Goal: Entertainment & Leisure: Browse casually

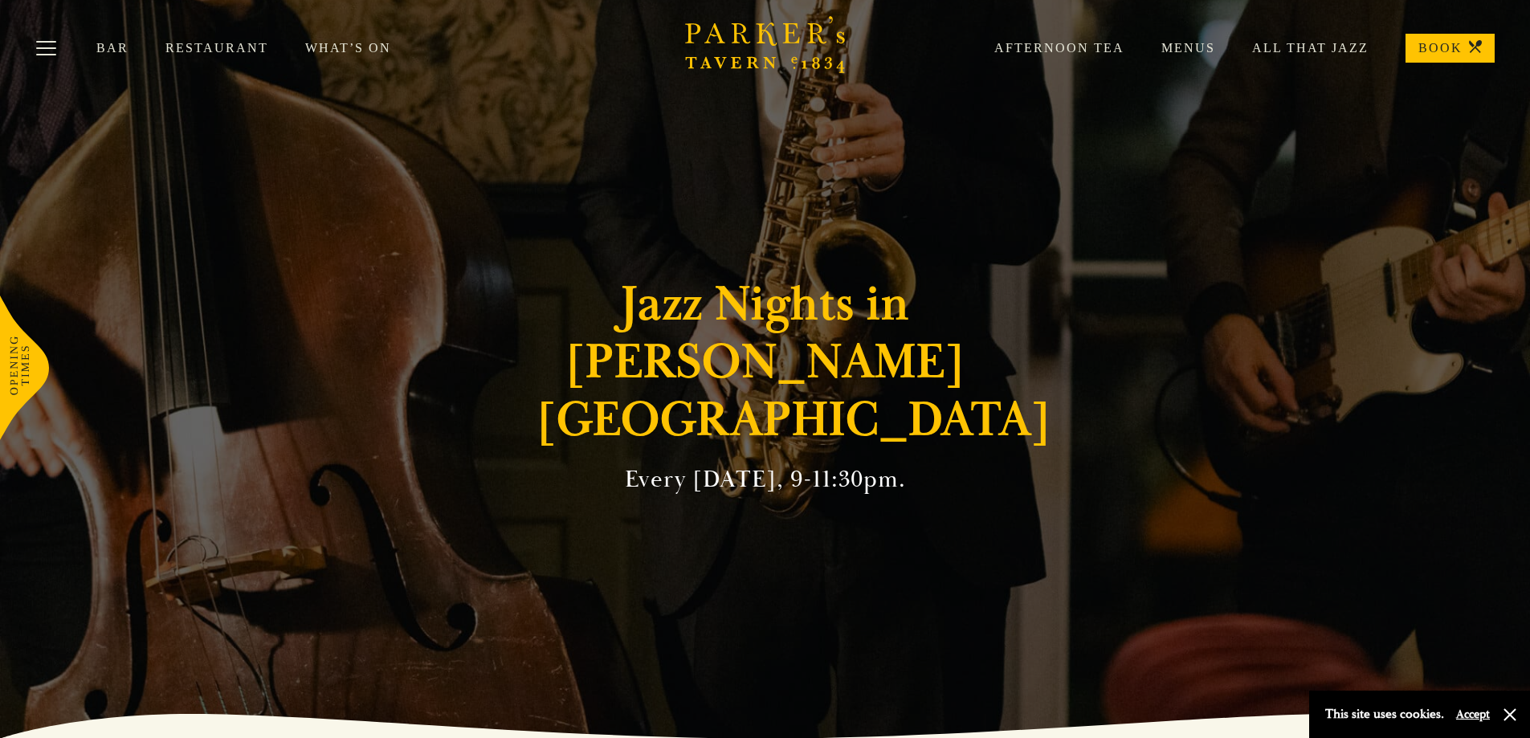
click at [1324, 41] on link "All That Jazz" at bounding box center [1291, 48] width 153 height 16
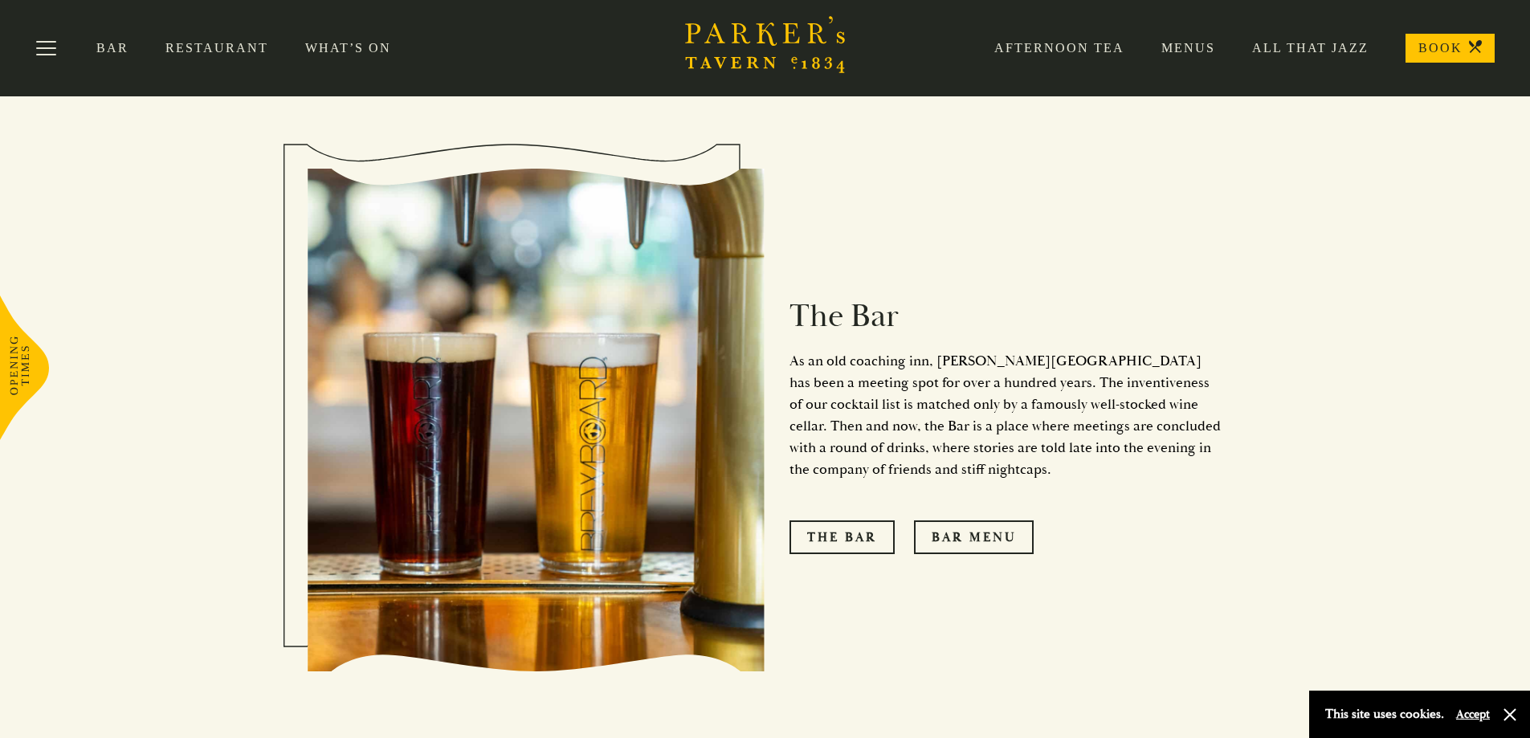
scroll to position [2088, 0]
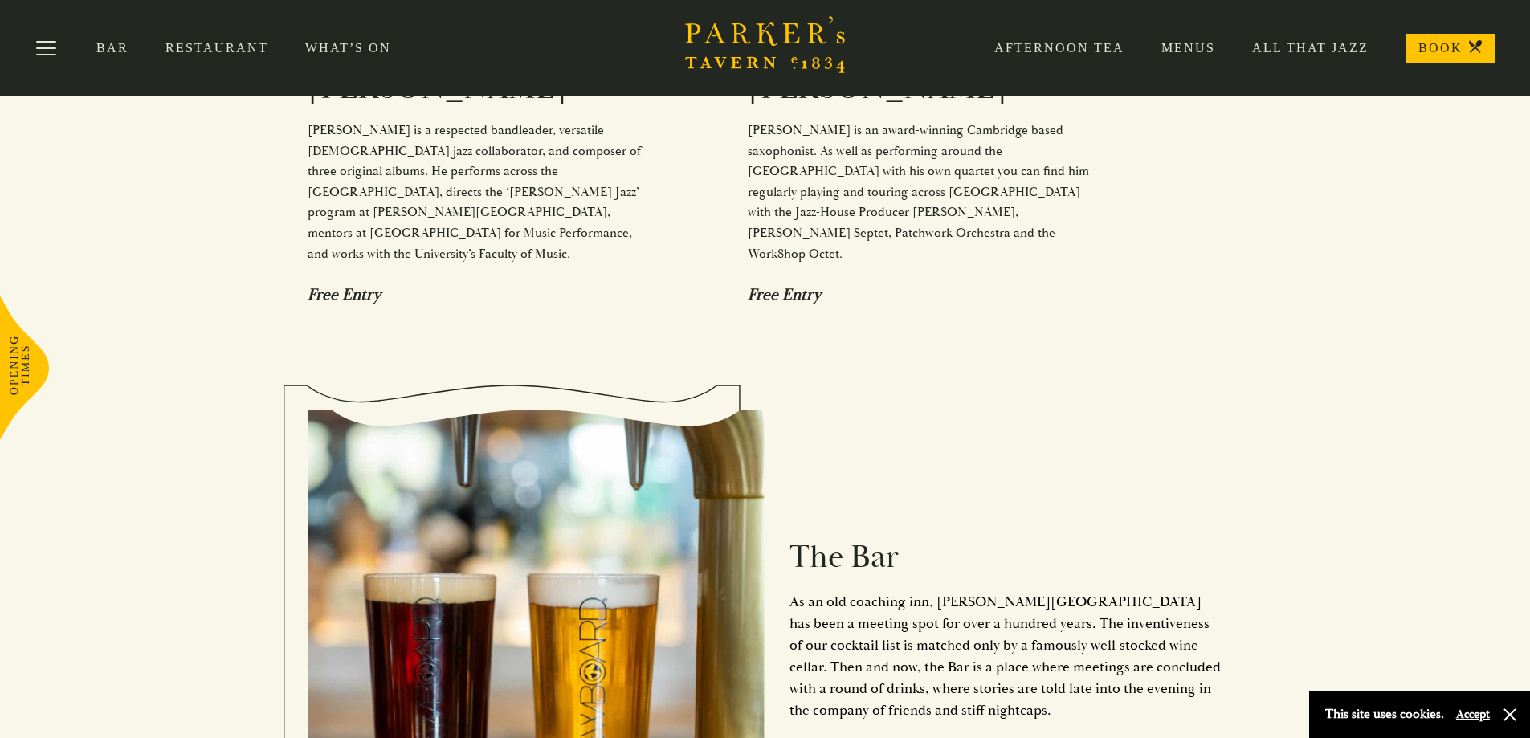
click at [1325, 49] on link "All That Jazz" at bounding box center [1291, 48] width 153 height 16
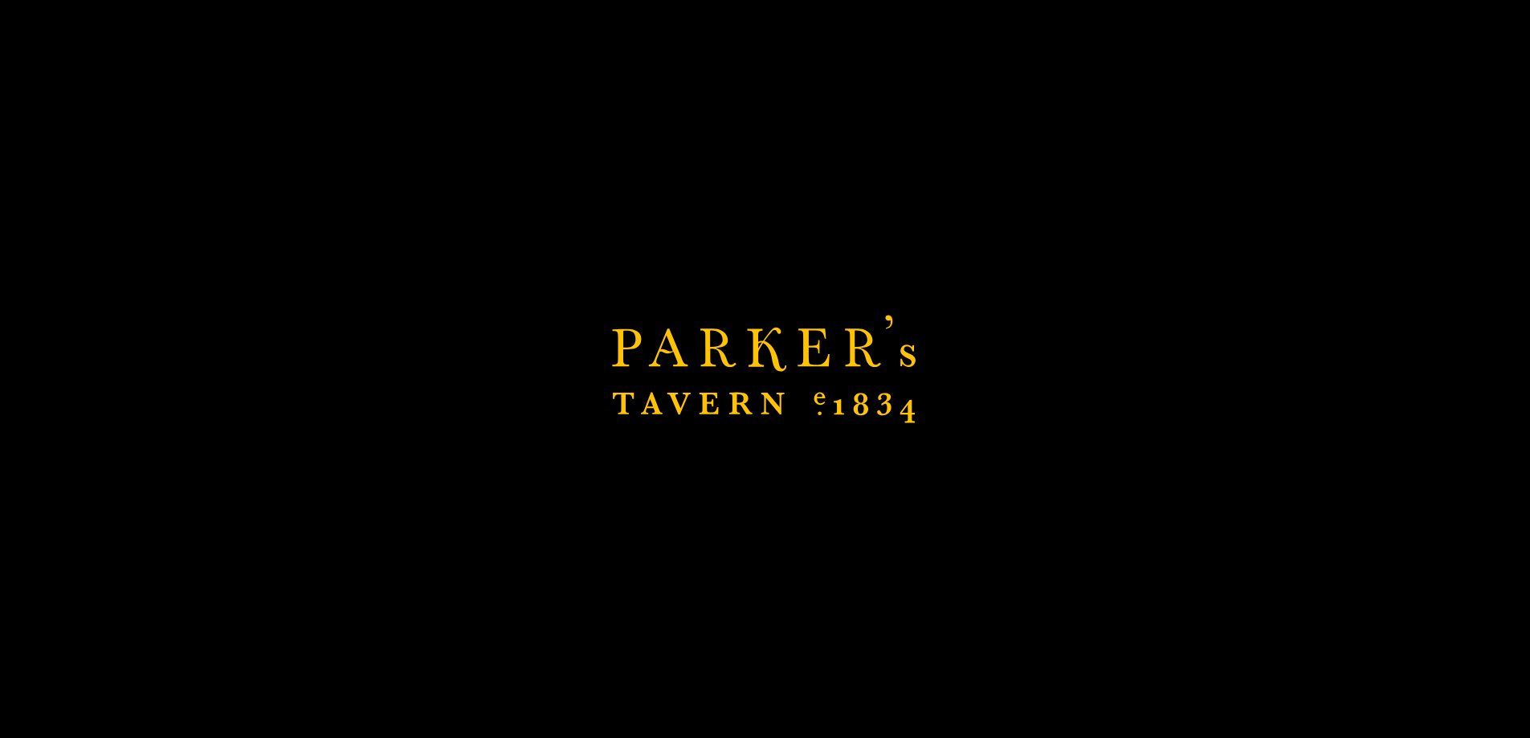
scroll to position [2329, 0]
